Goal: Transaction & Acquisition: Subscribe to service/newsletter

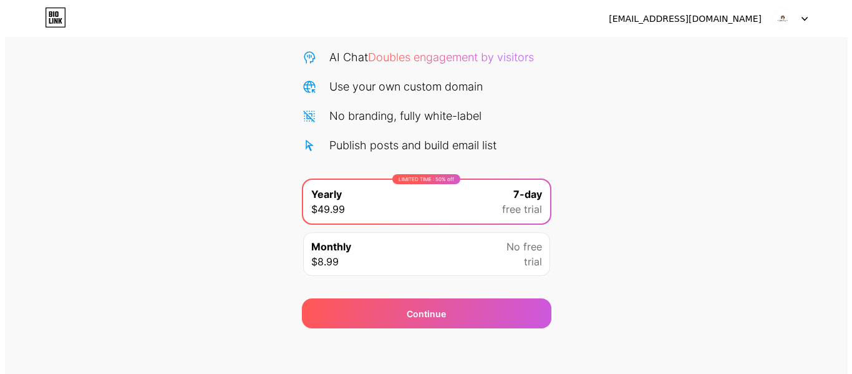
scroll to position [125, 0]
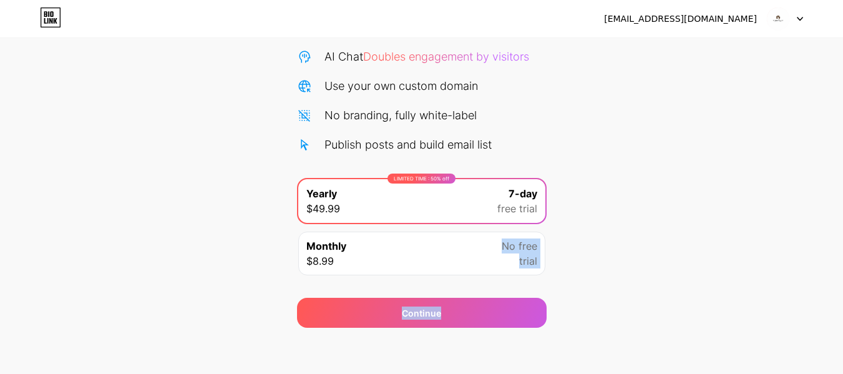
drag, startPoint x: 486, startPoint y: 250, endPoint x: 675, endPoint y: 312, distance: 198.2
click at [675, 312] on div "Start your 7 day free trial Cancel anytime. We will send you an email 2 days be…" at bounding box center [421, 130] width 843 height 395
click at [672, 311] on div "Start your 7 day free trial Cancel anytime. We will send you an email 2 days be…" at bounding box center [421, 130] width 843 height 395
click at [511, 253] on div "No free trial" at bounding box center [519, 253] width 36 height 30
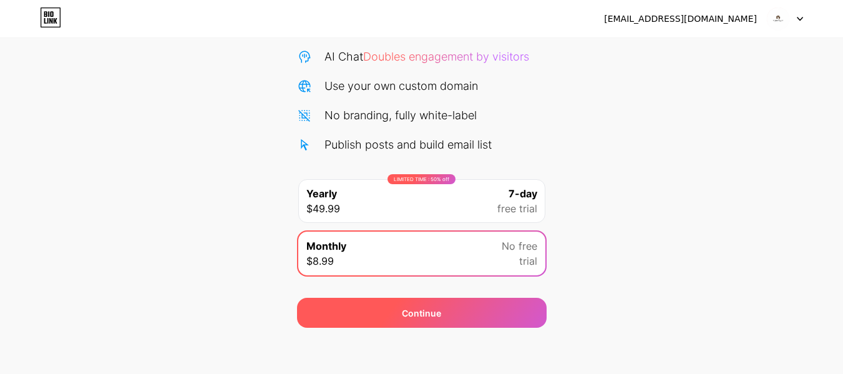
click at [498, 304] on div "Continue" at bounding box center [421, 312] width 249 height 30
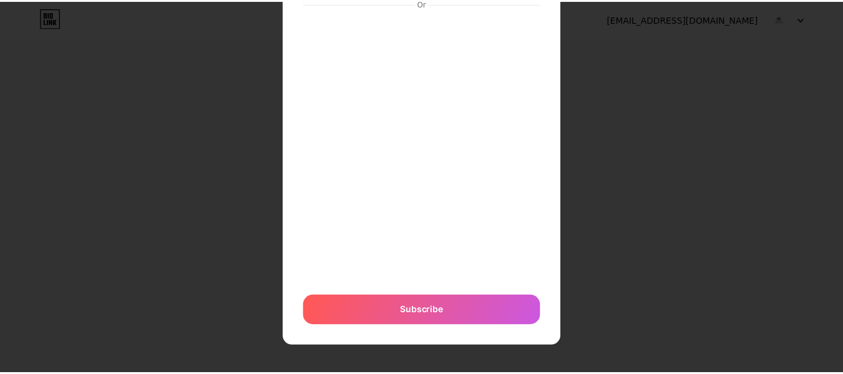
scroll to position [0, 0]
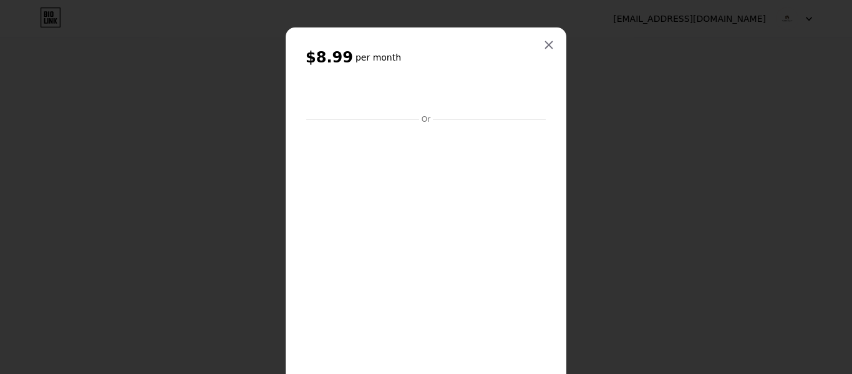
click at [546, 43] on icon at bounding box center [549, 45] width 10 height 10
